Goal: Register for event/course

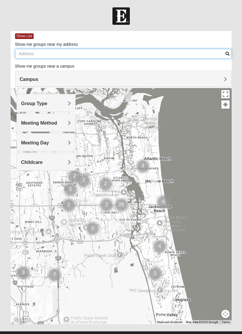
click at [61, 53] on input "Show me groups near my address" at bounding box center [123, 54] width 217 height 10
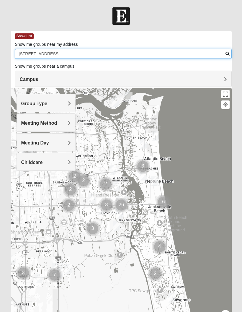
click at [226, 51] on input "[STREET_ADDRESS]" at bounding box center [123, 54] width 217 height 10
click at [229, 50] on input "[STREET_ADDRESS]" at bounding box center [123, 54] width 217 height 10
click at [225, 52] on input "[STREET_ADDRESS]" at bounding box center [123, 54] width 217 height 10
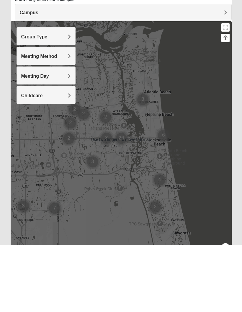
type input "[STREET_ADDRESS]"
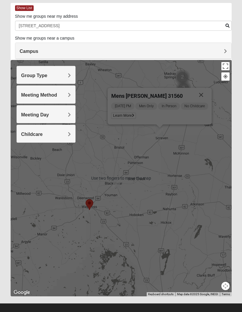
scroll to position [35, 0]
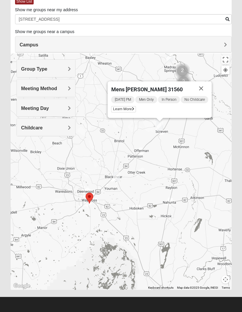
click at [123, 107] on span "Learn More" at bounding box center [123, 109] width 25 height 6
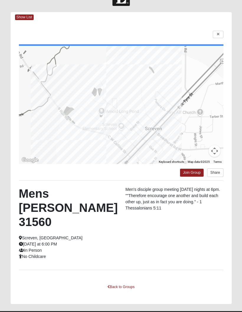
click at [187, 171] on link "Join Group" at bounding box center [192, 172] width 24 height 8
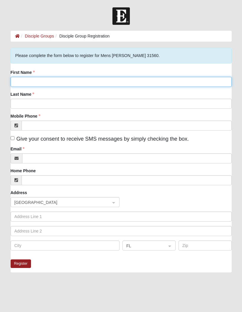
click at [45, 77] on input "First Name" at bounding box center [121, 82] width 221 height 10
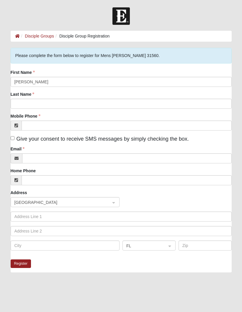
type input "[PERSON_NAME]"
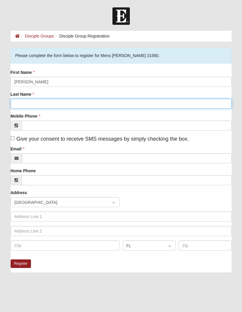
type input "[PERSON_NAME]"
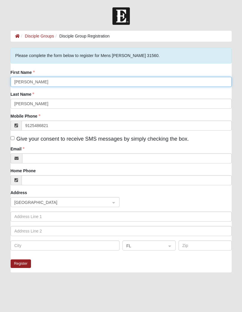
type input "[PHONE_NUMBER]"
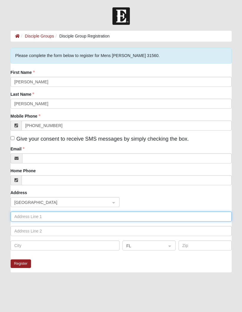
type input "[STREET_ADDRESS]"
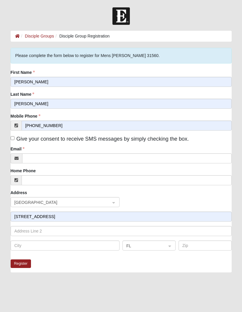
type input "Waycross"
type input "31501"
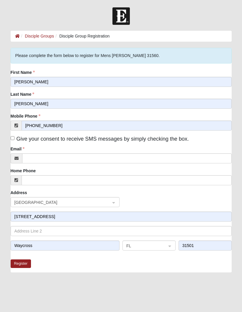
click at [14, 137] on input "Give your consent to receive SMS messages by simply checking the box." at bounding box center [13, 138] width 4 height 4
checkbox input "true"
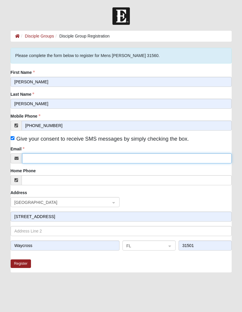
click at [45, 159] on input "Email" at bounding box center [126, 158] width 209 height 10
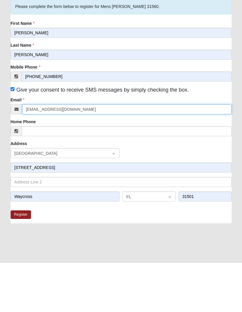
type input "chrisjcampbell27@gmail.com"
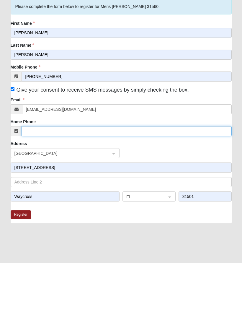
click at [53, 175] on input "Home Phone" at bounding box center [127, 180] width 210 height 10
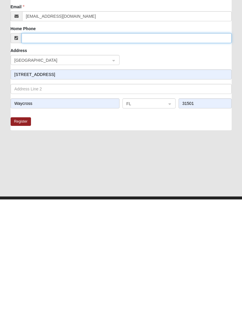
scroll to position [32, 0]
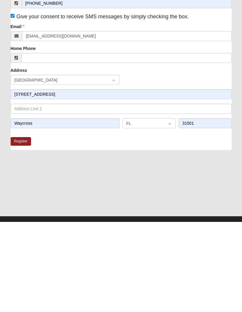
click at [168, 208] on input "search" at bounding box center [147, 212] width 42 height 9
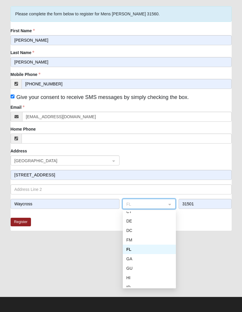
scroll to position [70, 0]
click at [134, 259] on div "GA" at bounding box center [149, 259] width 46 height 6
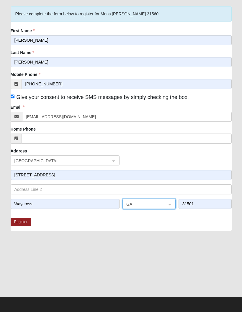
click at [22, 220] on button "Register" at bounding box center [21, 221] width 21 height 9
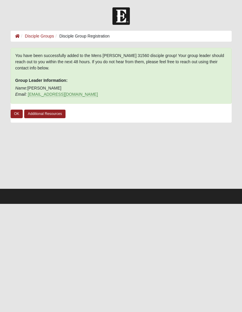
click at [42, 111] on link "Additional Resources" at bounding box center [44, 113] width 41 height 9
